Goal: Check status

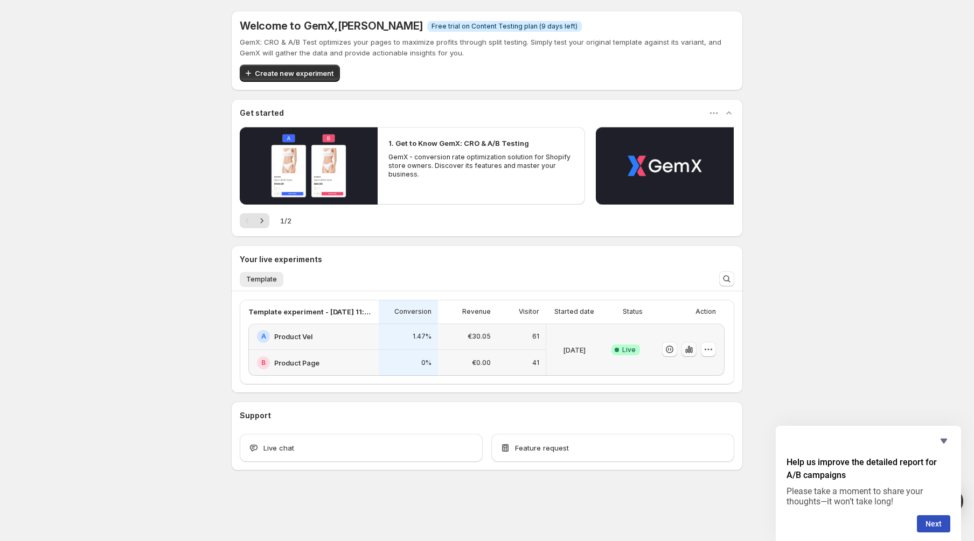
click at [686, 353] on icon "button" at bounding box center [689, 349] width 11 height 11
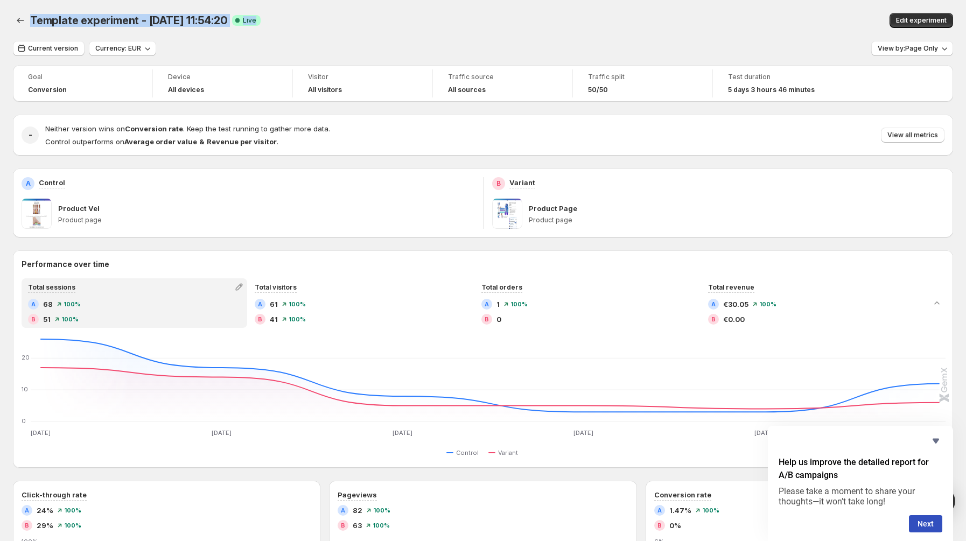
drag, startPoint x: 272, startPoint y: 28, endPoint x: 15, endPoint y: 12, distance: 257.9
click at [15, 13] on div "Template experiment - [DATE] 11:54:20 Success Complete Live Edit experiment" at bounding box center [483, 20] width 940 height 15
click at [302, 23] on div "Template experiment - [DATE] 11:54:20 Success Complete Live" at bounding box center [299, 20] width 539 height 15
drag, startPoint x: 721, startPoint y: 78, endPoint x: 821, endPoint y: 90, distance: 101.5
click at [821, 90] on div "Test duration 5 days 3 hours 46 minutes" at bounding box center [783, 83] width 127 height 28
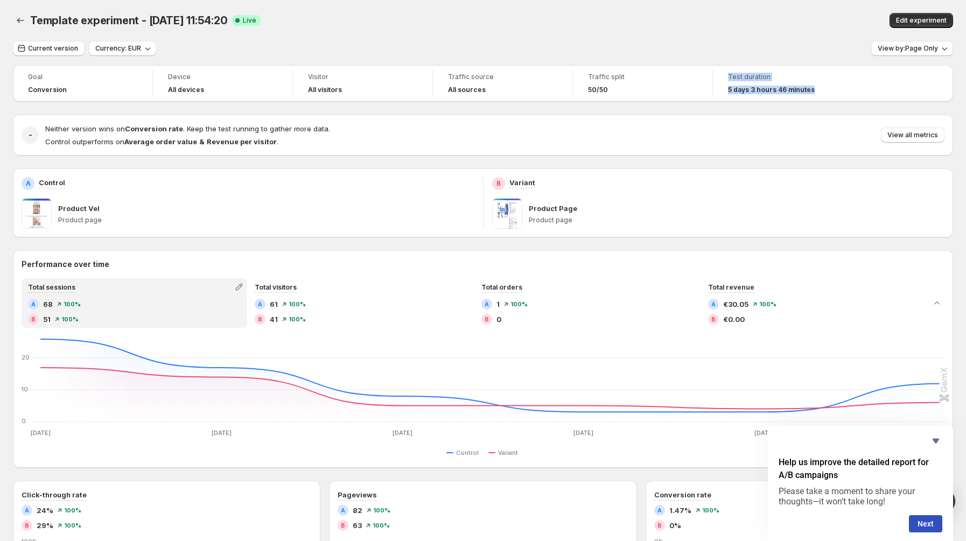
click at [821, 90] on div "5 days 3 hours 46 minutes" at bounding box center [783, 90] width 110 height 9
click at [812, 90] on div "5 days 3 hours 46 minutes" at bounding box center [783, 90] width 110 height 9
click at [804, 89] on span "5 days 3 hours 46 minutes" at bounding box center [771, 90] width 87 height 9
click at [783, 79] on span "Test duration" at bounding box center [783, 77] width 110 height 9
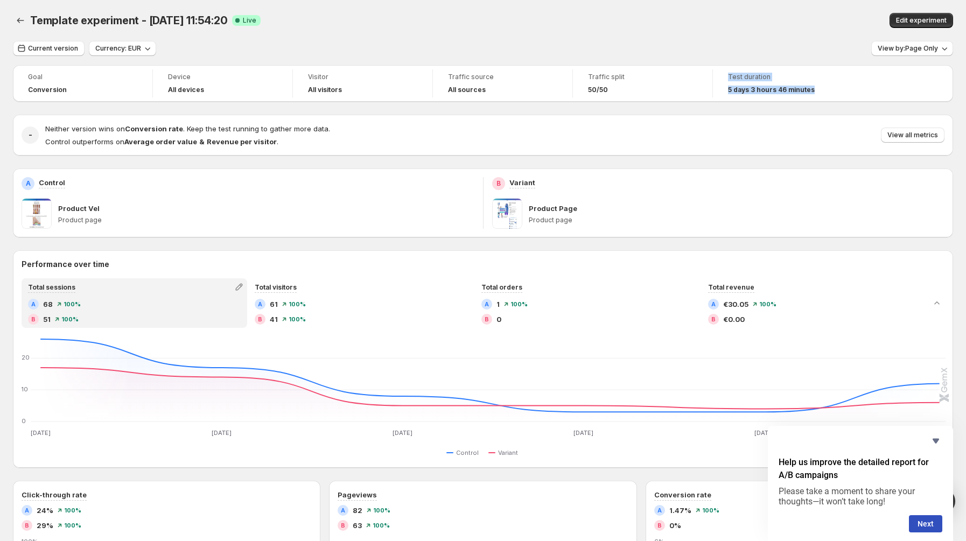
click at [752, 77] on span "Test duration" at bounding box center [783, 77] width 110 height 9
click at [737, 74] on span "Test duration" at bounding box center [783, 77] width 110 height 9
click at [714, 68] on div "Goal Conversion Device All devices Visitor All visitors Traffic source All sour…" at bounding box center [483, 83] width 940 height 37
click at [692, 60] on div "Current version Currency: EUR View by: Page Only Goal Conversion Device All dev…" at bounding box center [483, 468] width 940 height 854
drag, startPoint x: 62, startPoint y: 120, endPoint x: 55, endPoint y: 119, distance: 7.6
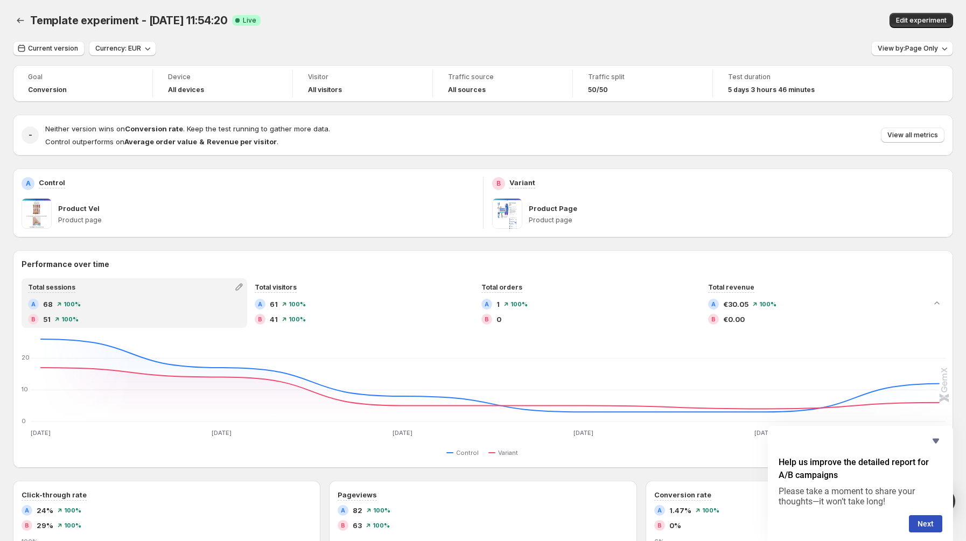
click at [59, 120] on div "- Neither version wins on Conversion rate . Keep the test running to gather mor…" at bounding box center [483, 135] width 940 height 41
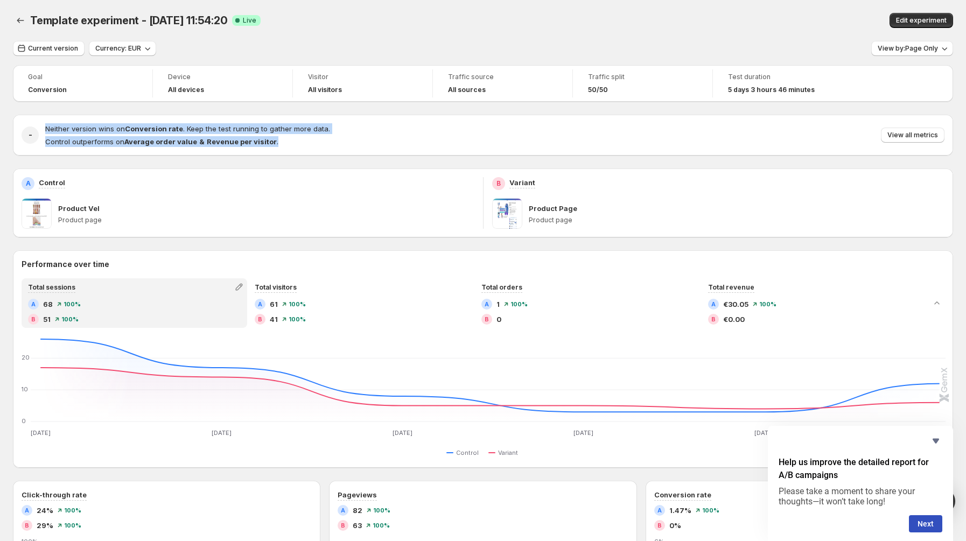
drag, startPoint x: 44, startPoint y: 120, endPoint x: 278, endPoint y: 138, distance: 235.0
click at [278, 138] on div "- Neither version wins on Conversion rate . Keep the test running to gather mor…" at bounding box center [483, 135] width 940 height 41
copy div "Neither version wins on Conversion rate . Keep the test running to gather more …"
